Goal: Go to known website: Go to known website

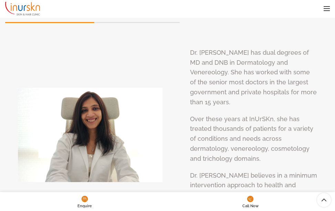
scroll to position [2435, 0]
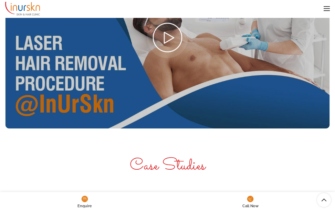
scroll to position [1069, 0]
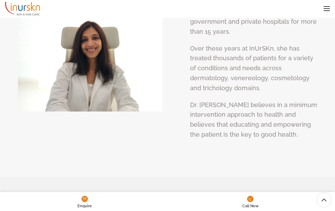
scroll to position [2607, 0]
